Goal: Check status: Check status

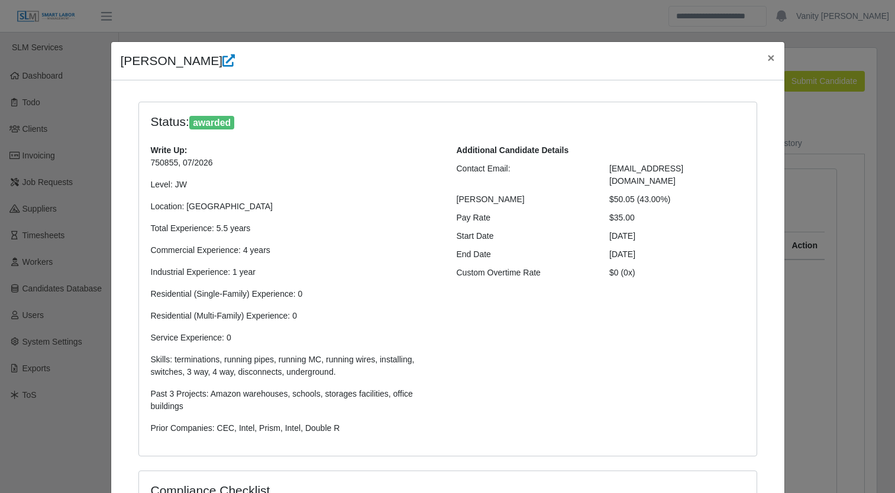
select select "****"
click at [767, 53] on span "×" at bounding box center [770, 58] width 7 height 14
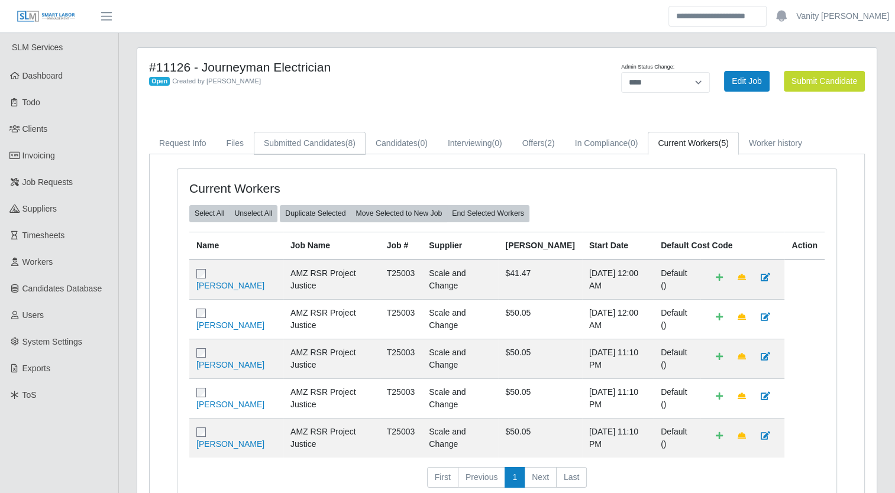
click at [350, 149] on link "Submitted Candidates (8)" at bounding box center [310, 143] width 112 height 23
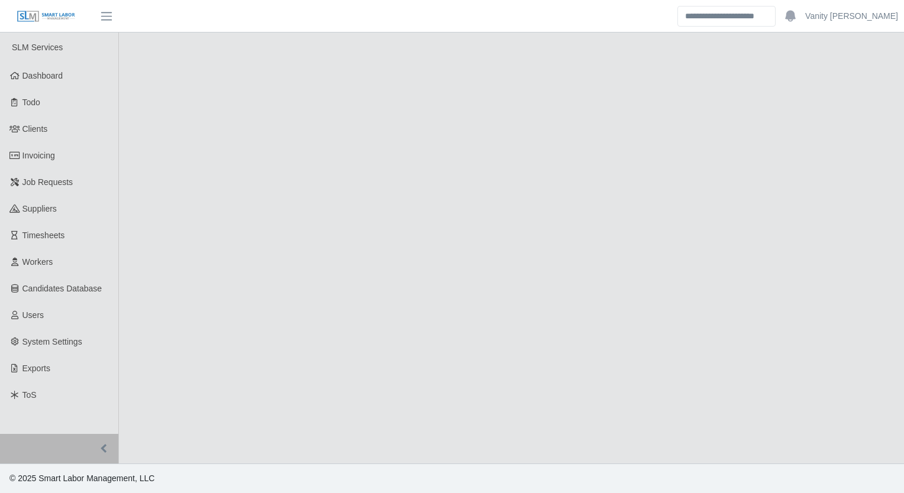
select select "****"
